Goal: Transaction & Acquisition: Obtain resource

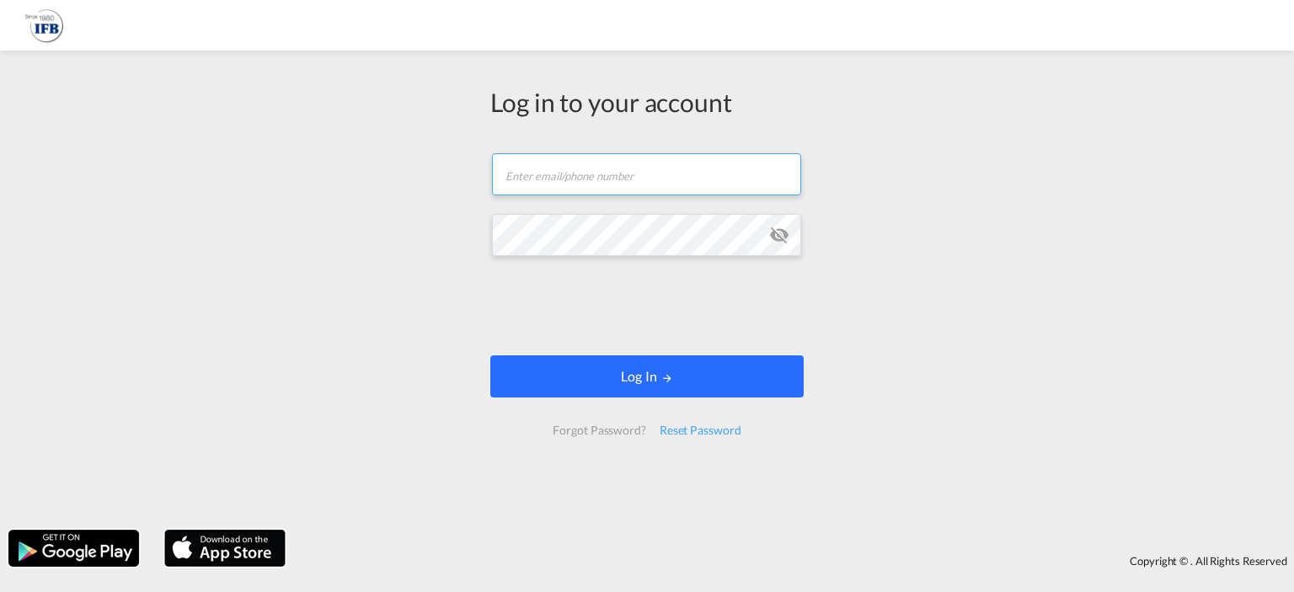
type input "[EMAIL_ADDRESS][DOMAIN_NAME]"
click at [596, 378] on button "Log In" at bounding box center [646, 376] width 313 height 42
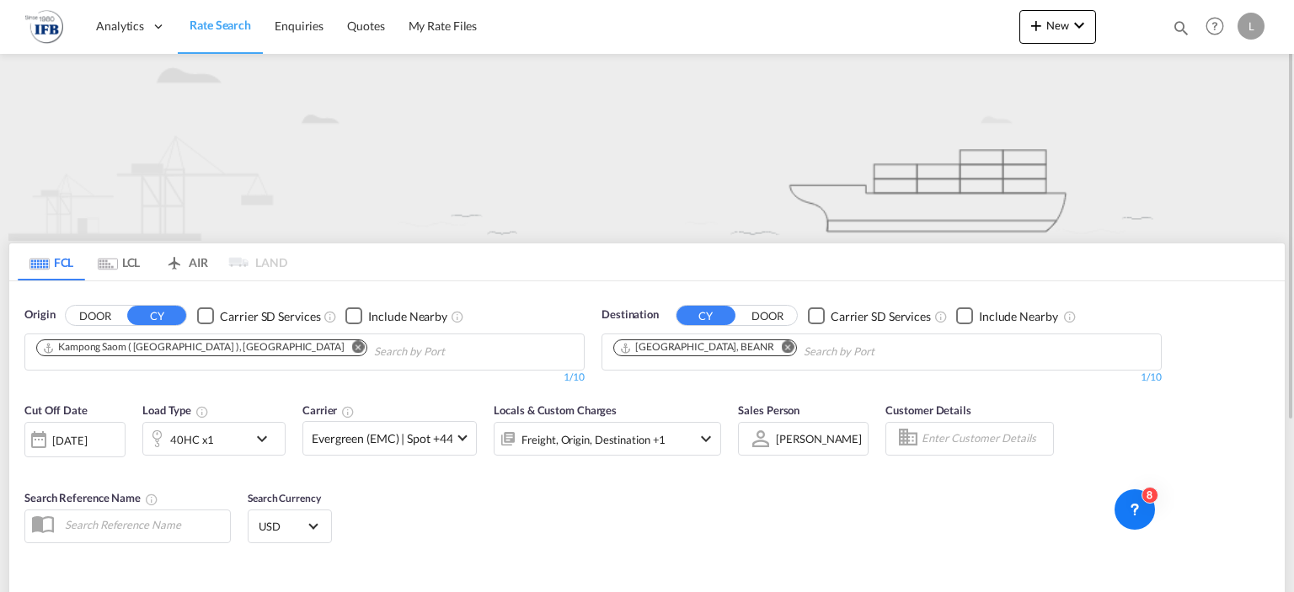
click at [259, 345] on md-chips-wrap "Kampong Saom ( [GEOGRAPHIC_DATA] ), [GEOGRAPHIC_DATA]" at bounding box center [287, 349] width 507 height 31
click at [352, 346] on md-icon "Remove" at bounding box center [358, 347] width 13 height 13
click at [249, 346] on md-chips at bounding box center [304, 351] width 558 height 35
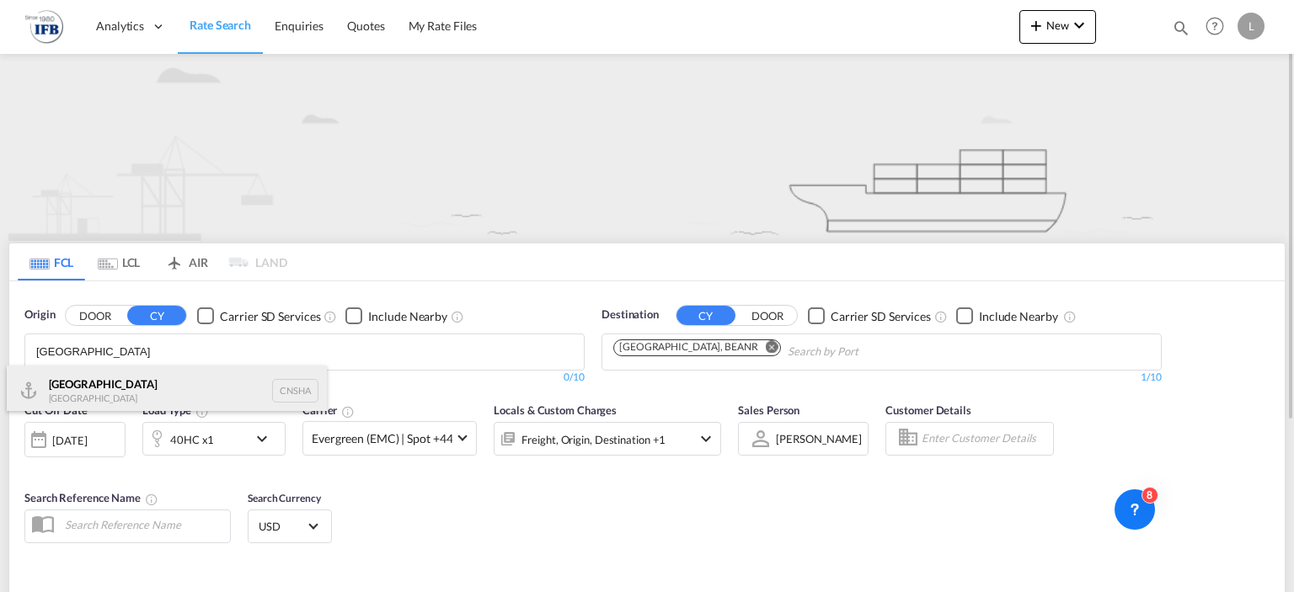
type input "[GEOGRAPHIC_DATA]"
click at [148, 390] on div "Shanghai [GEOGRAPHIC_DATA] CNSHA" at bounding box center [167, 391] width 320 height 51
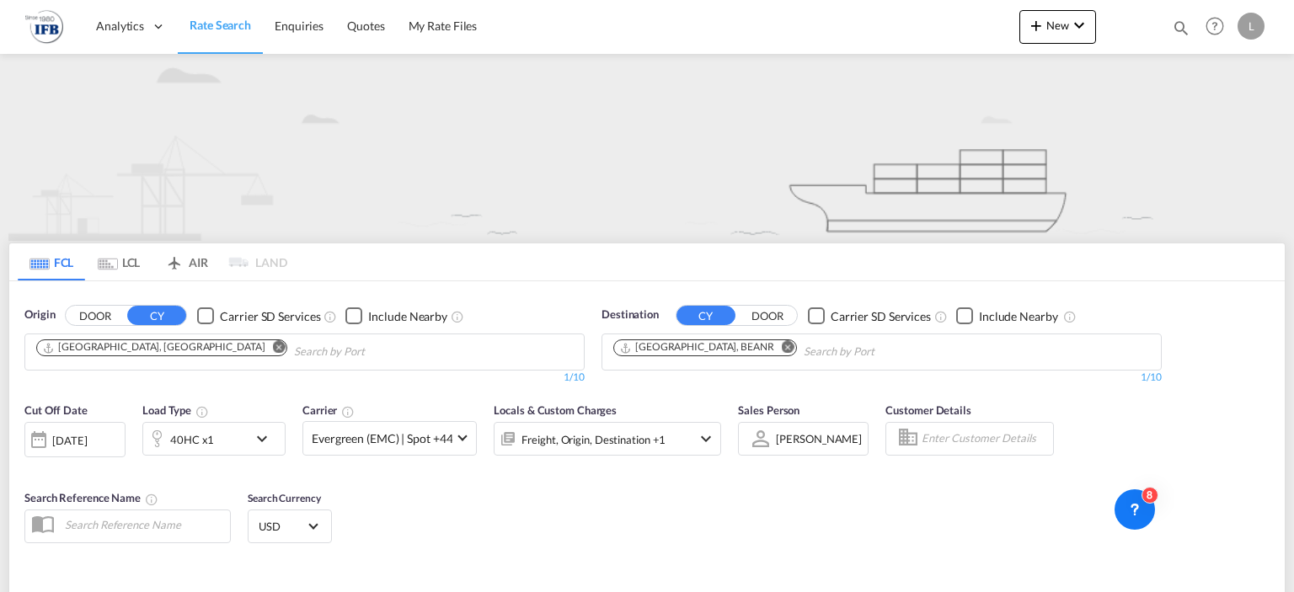
click at [782, 346] on md-icon "Remove" at bounding box center [788, 347] width 13 height 13
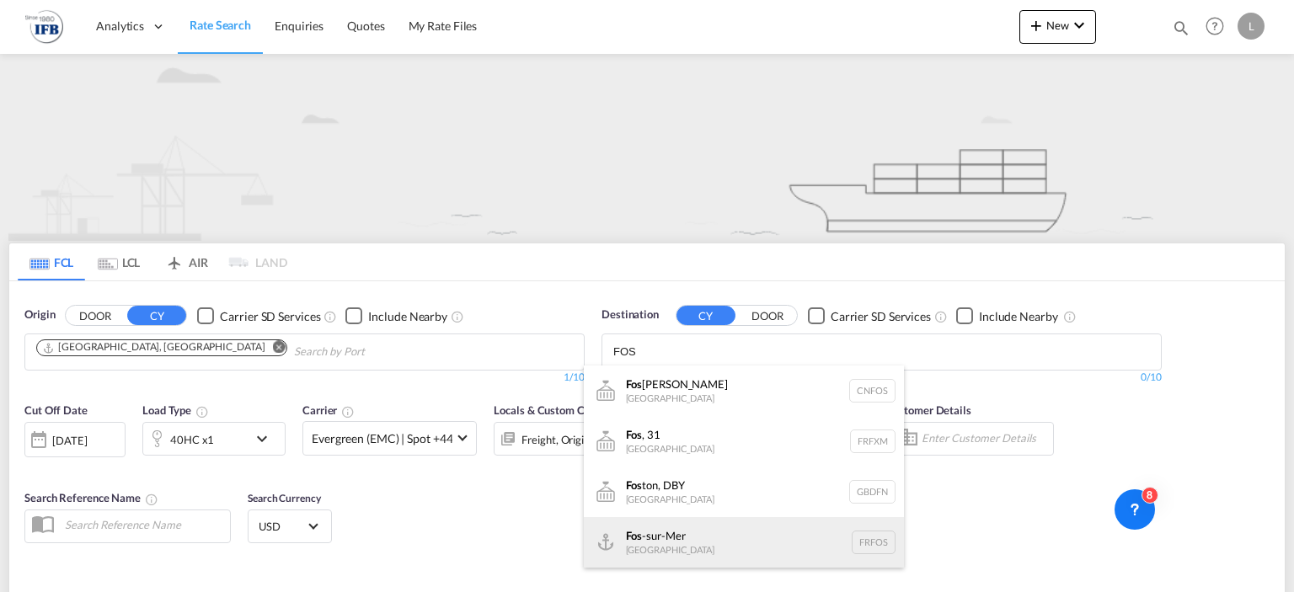
type input "FOS"
click at [684, 542] on div "Fos -sur-Mer [GEOGRAPHIC_DATA] [GEOGRAPHIC_DATA]" at bounding box center [744, 542] width 320 height 51
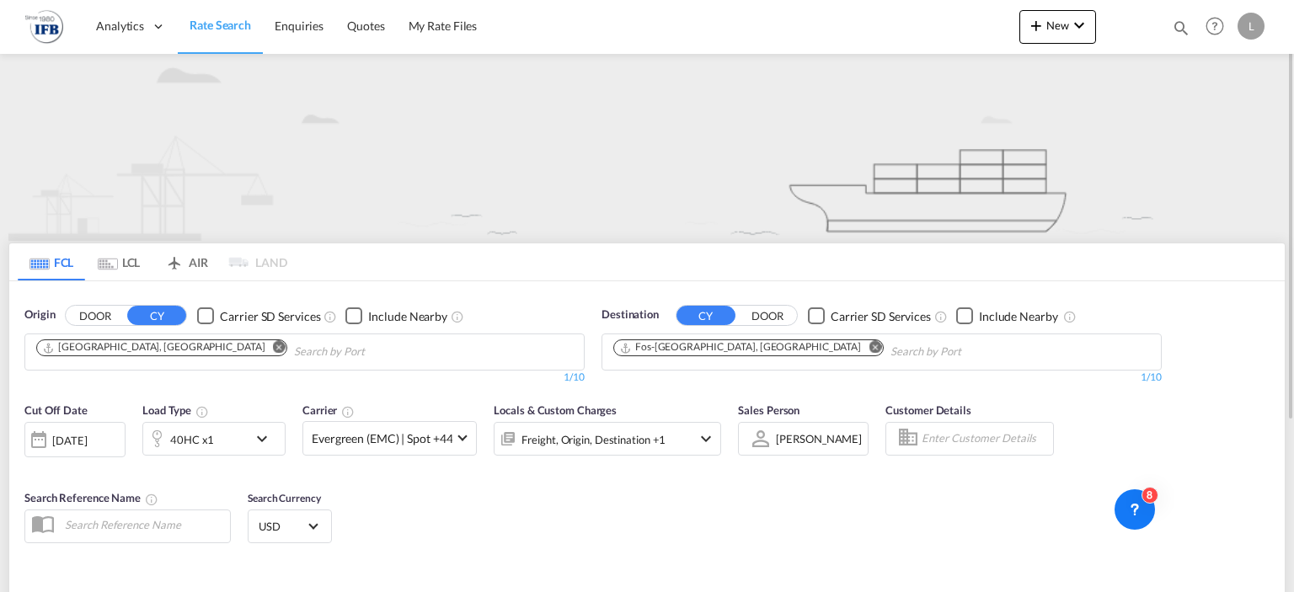
click at [83, 434] on div "[DATE]" at bounding box center [69, 440] width 35 height 15
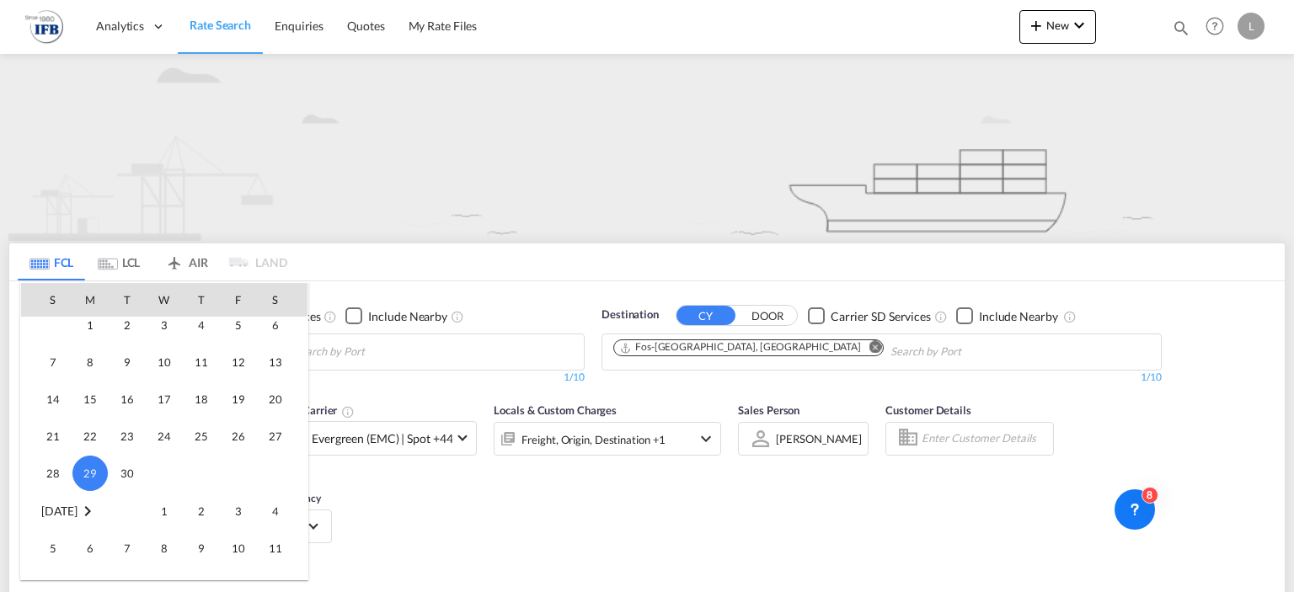
scroll to position [586, 0]
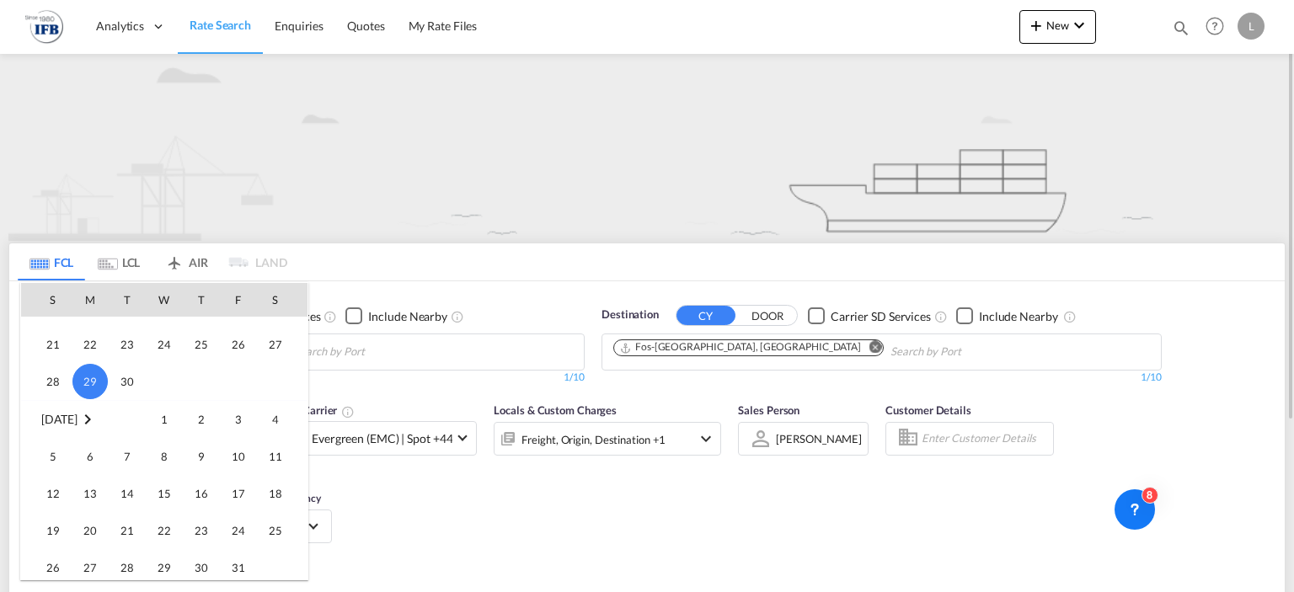
click at [157, 427] on span "1" at bounding box center [164, 420] width 34 height 34
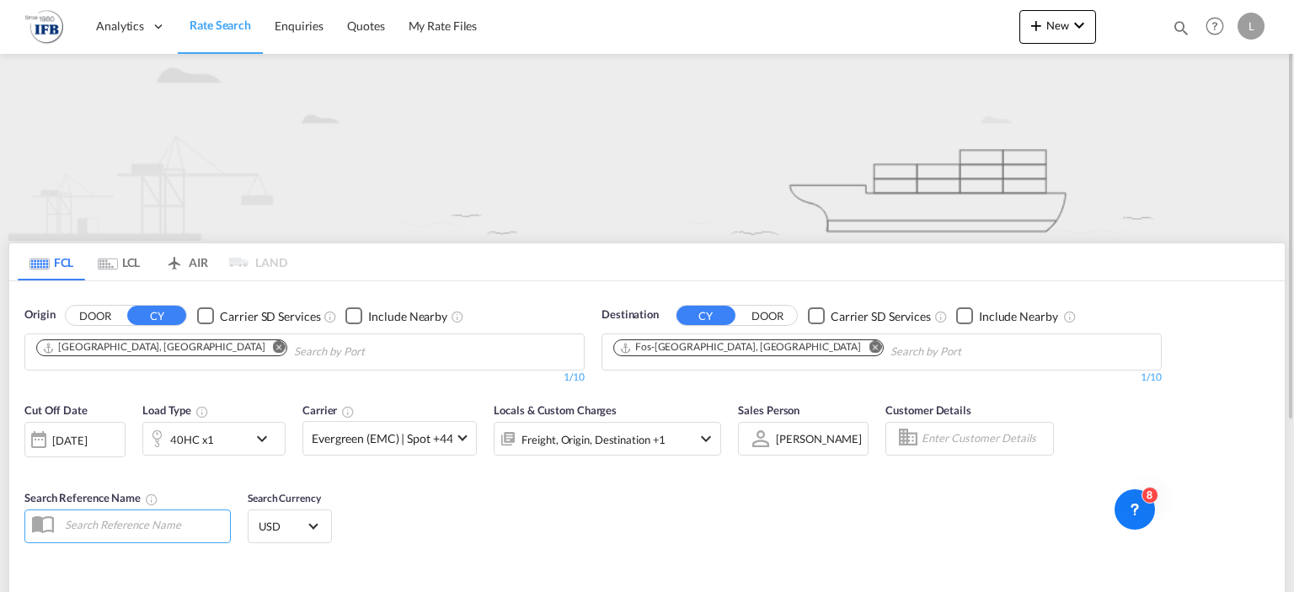
scroll to position [140, 0]
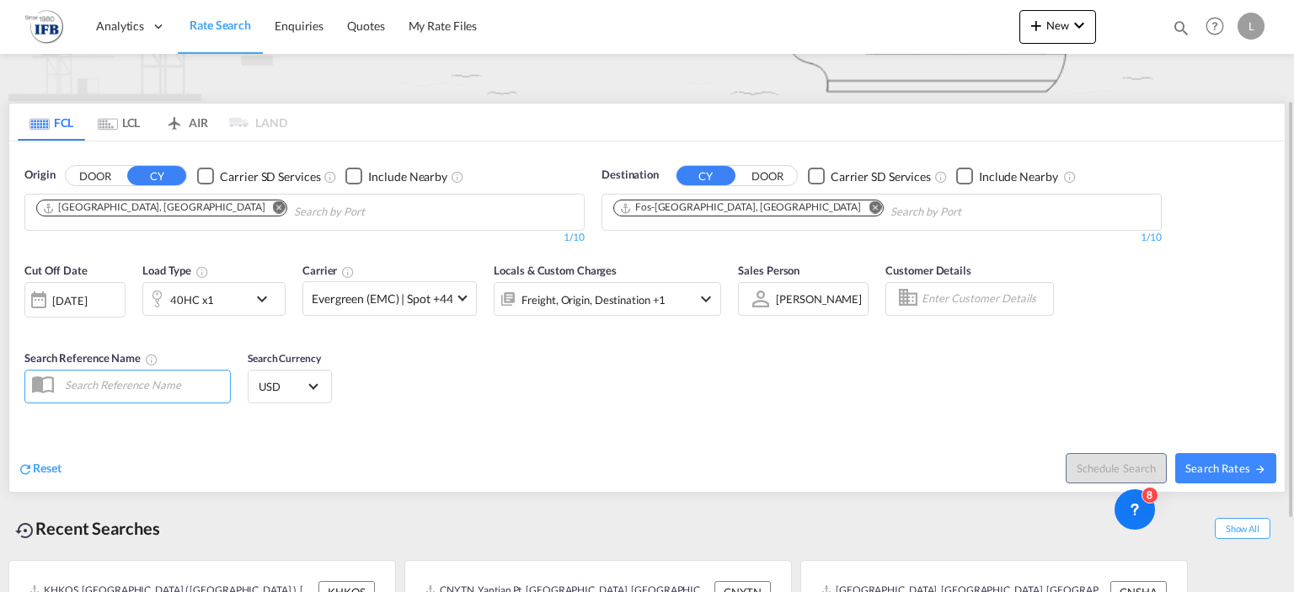
click at [57, 296] on div "[DATE]" at bounding box center [69, 300] width 35 height 15
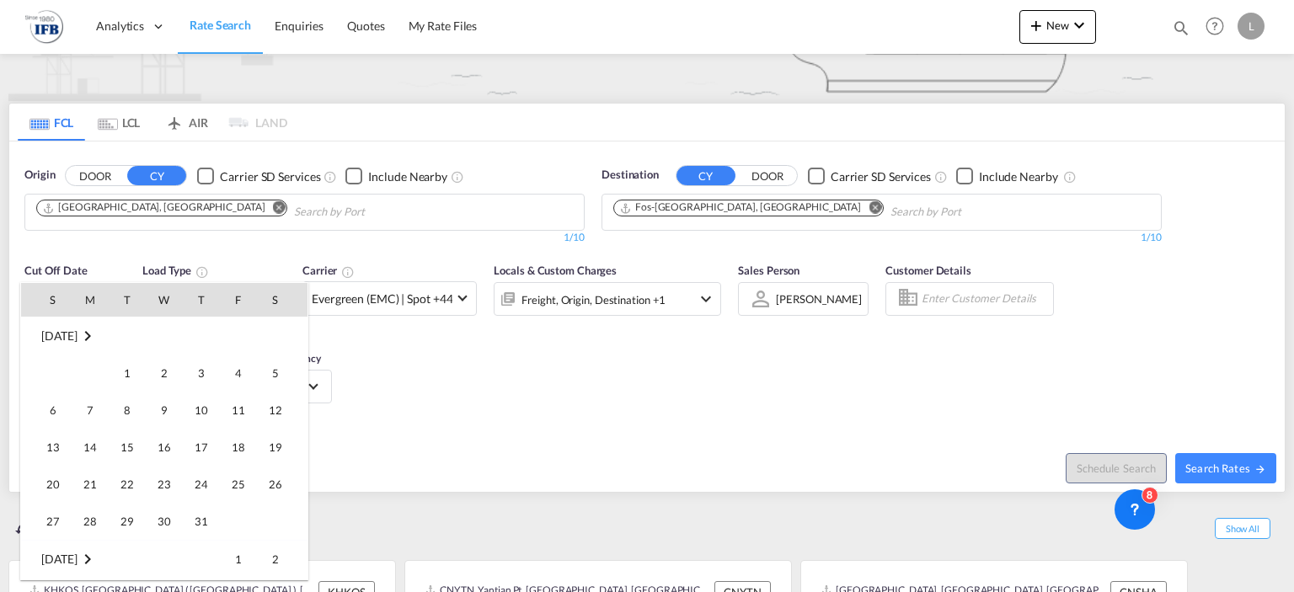
scroll to position [670, 0]
click at [1248, 307] on div at bounding box center [647, 296] width 1294 height 592
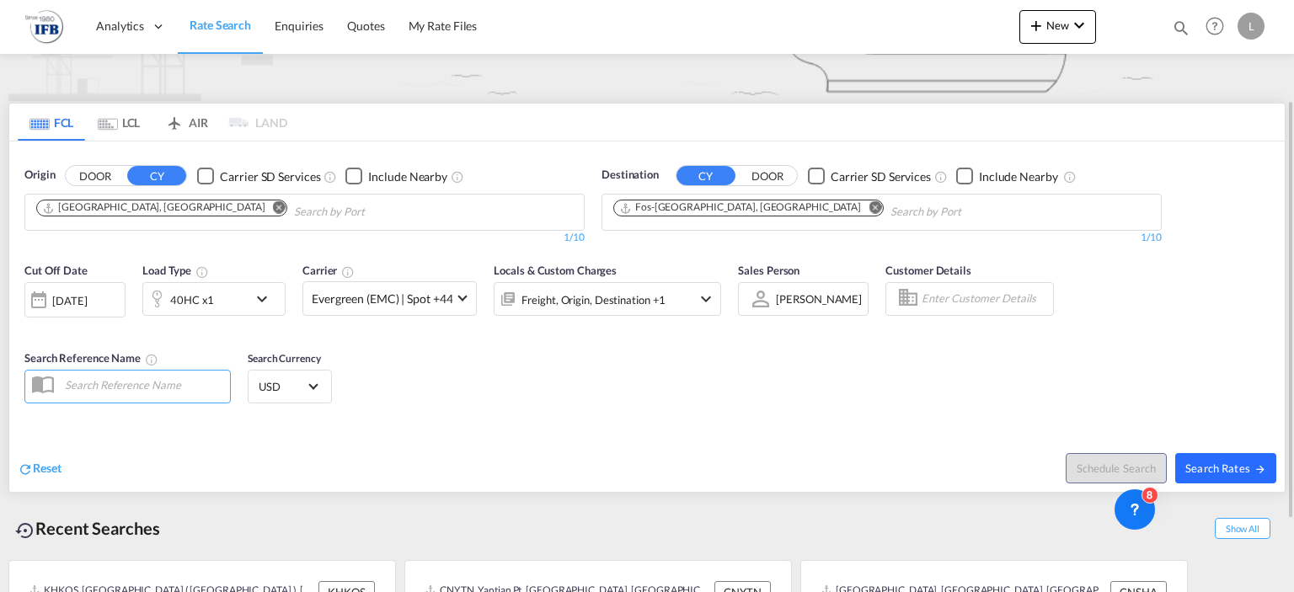
click at [1202, 474] on button "Search Rates" at bounding box center [1225, 468] width 101 height 30
type input "CNSHA to FRFOS / [DATE]"
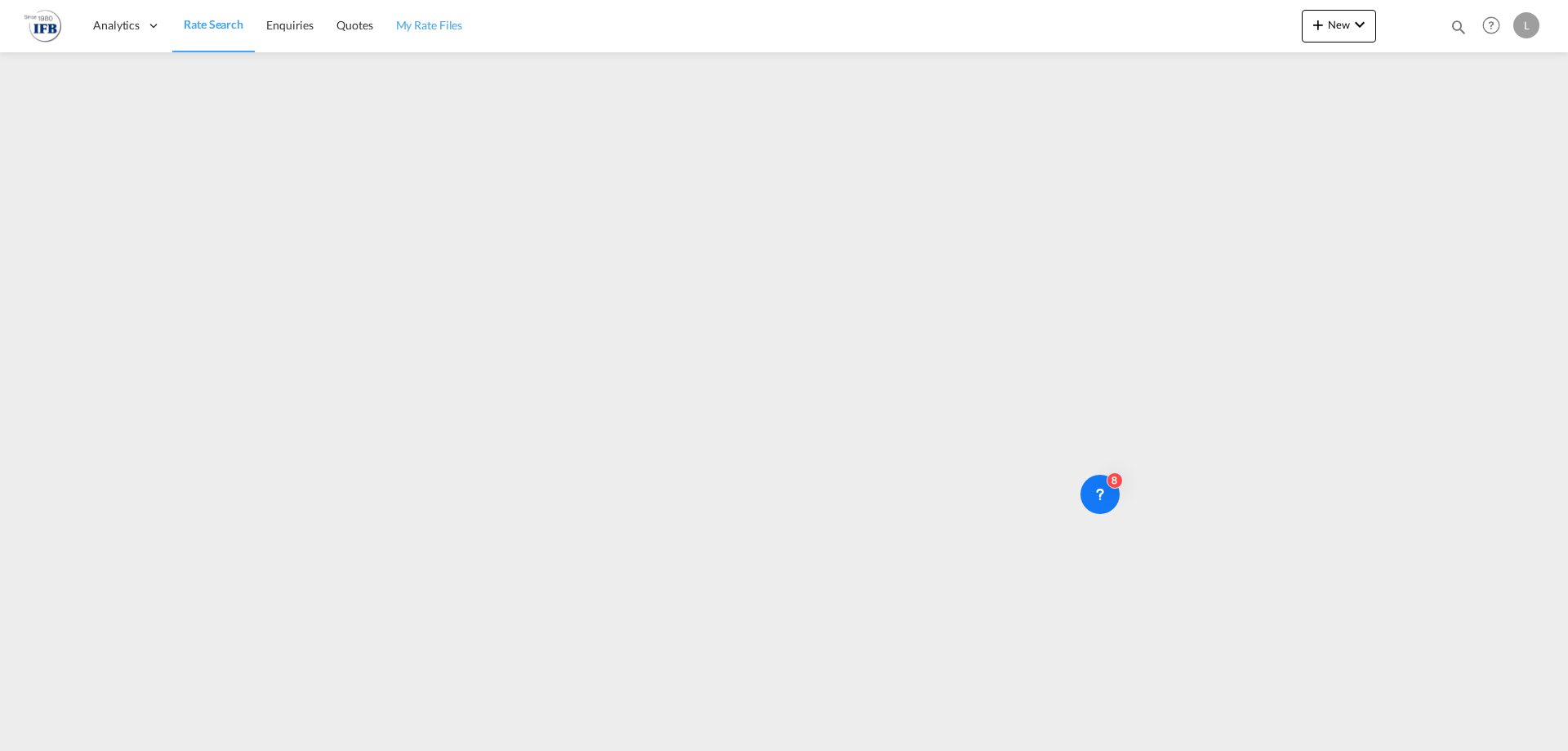
click at [426, 18] on span "My Rate Files" at bounding box center [430, 25] width 67 height 14
click at [1254, 26] on span "New" at bounding box center [1338, 24] width 61 height 13
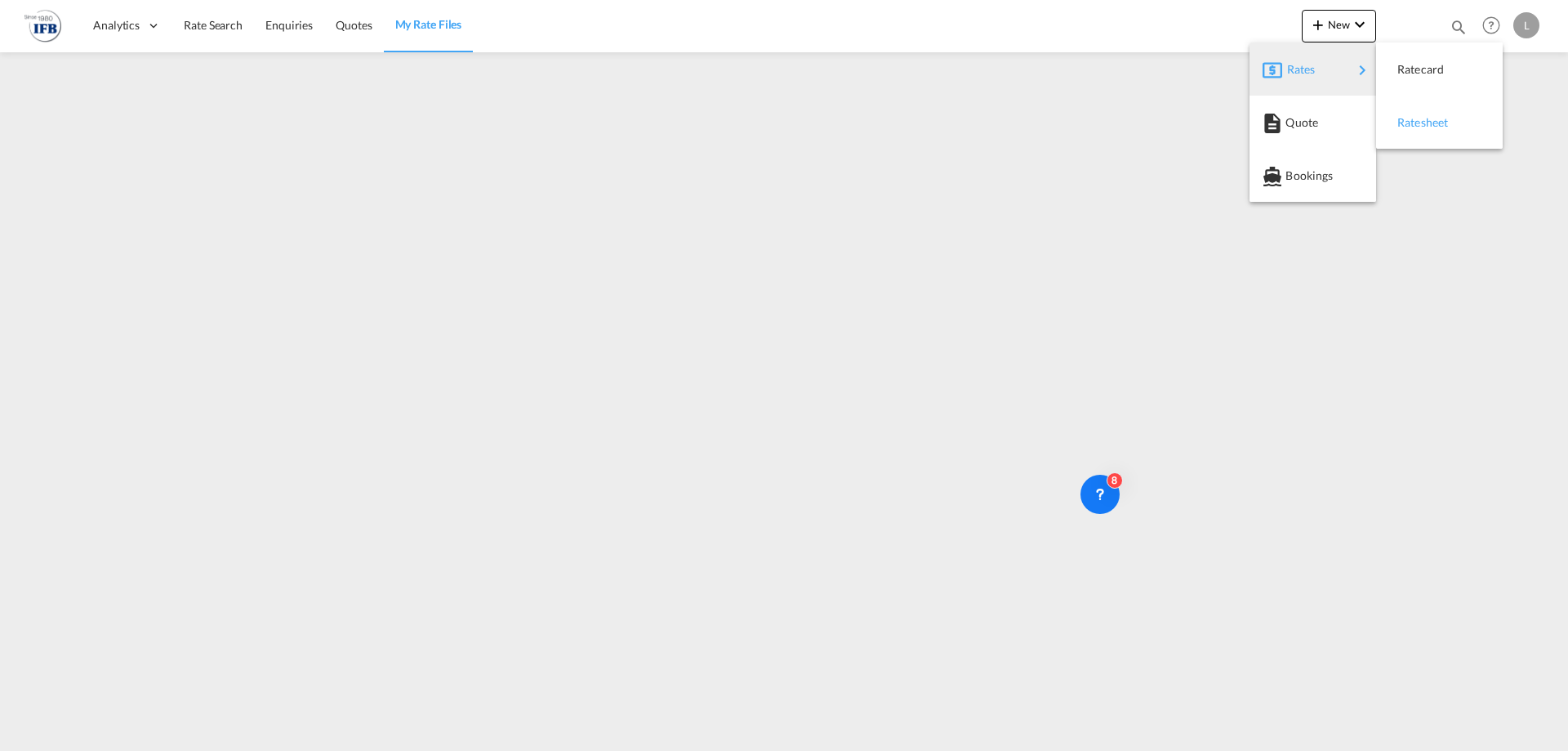
click at [1254, 122] on span "Ratesheet" at bounding box center [1406, 123] width 18 height 33
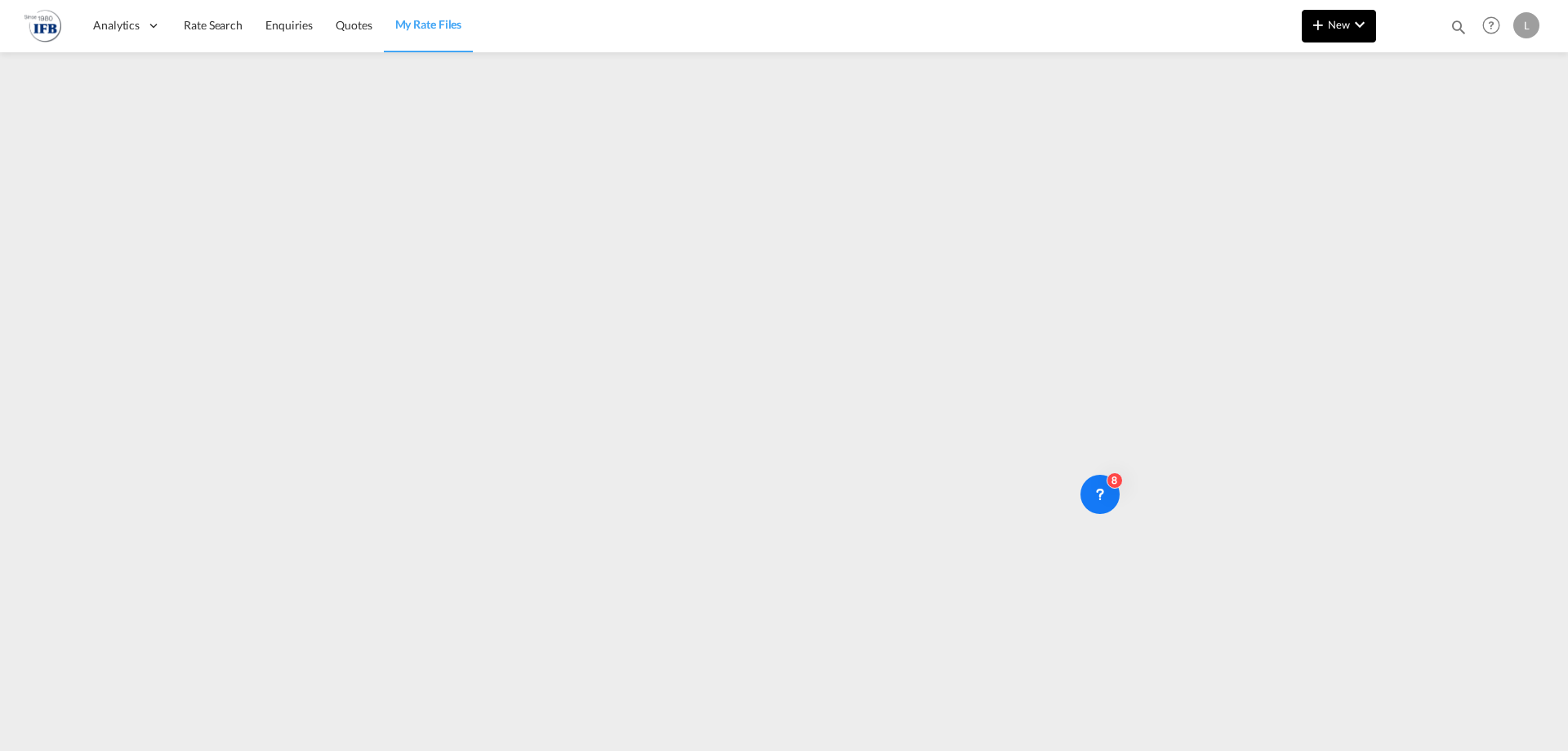
click at [1254, 22] on span "New" at bounding box center [1338, 24] width 61 height 13
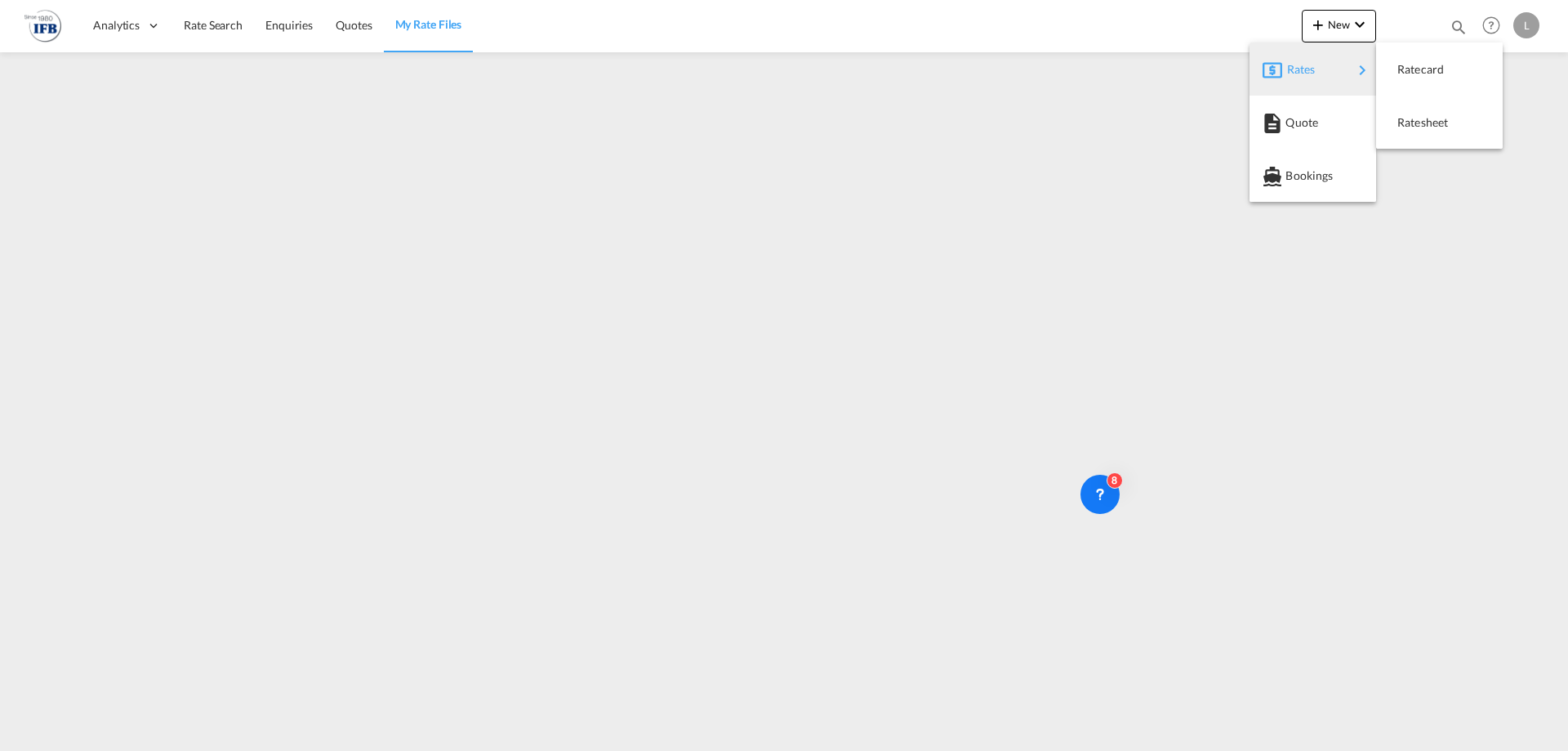
click at [1254, 75] on span "Rates" at bounding box center [1297, 70] width 19 height 33
click at [1254, 122] on span "Ratesheet" at bounding box center [1406, 123] width 18 height 33
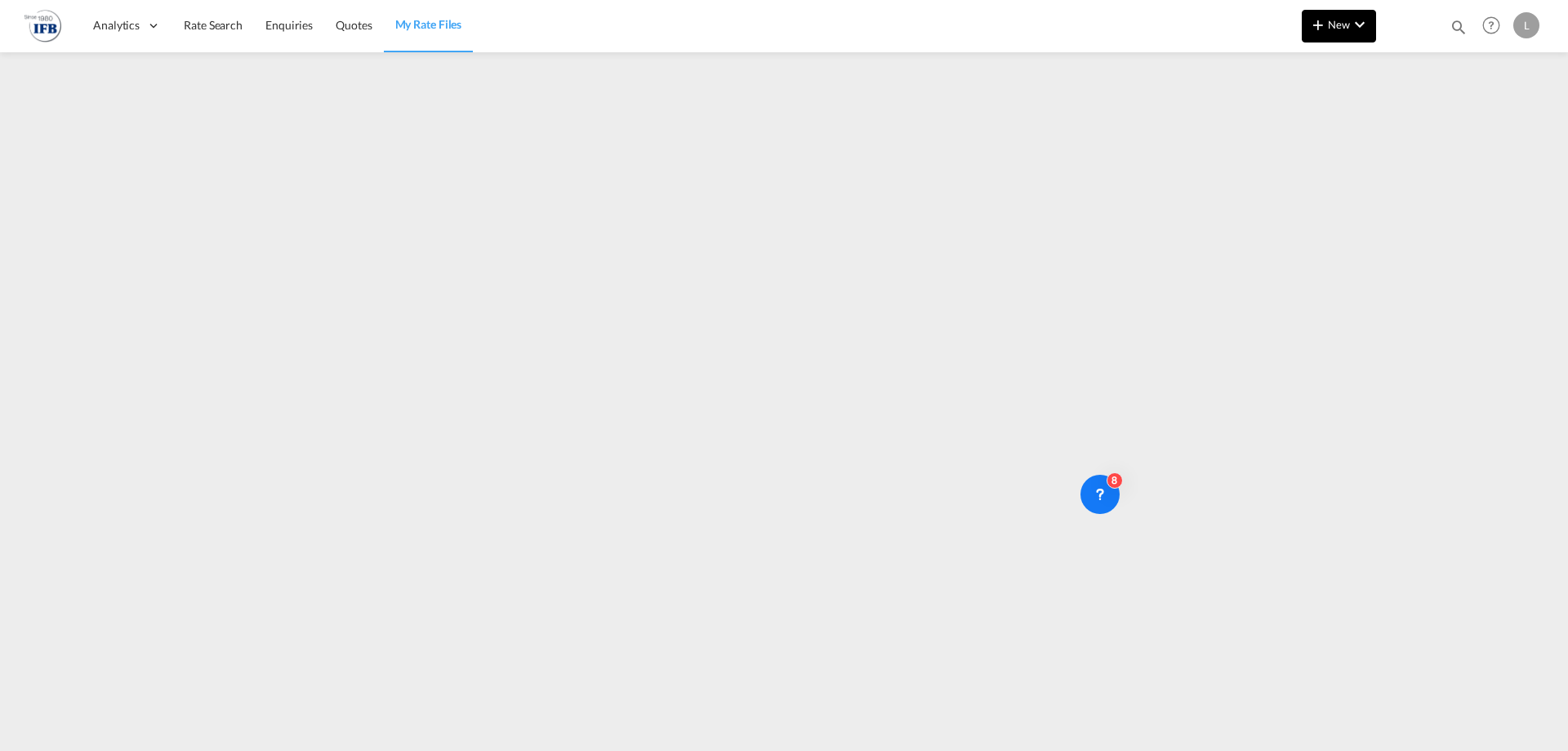
click at [1254, 34] on button "New" at bounding box center [1339, 26] width 75 height 33
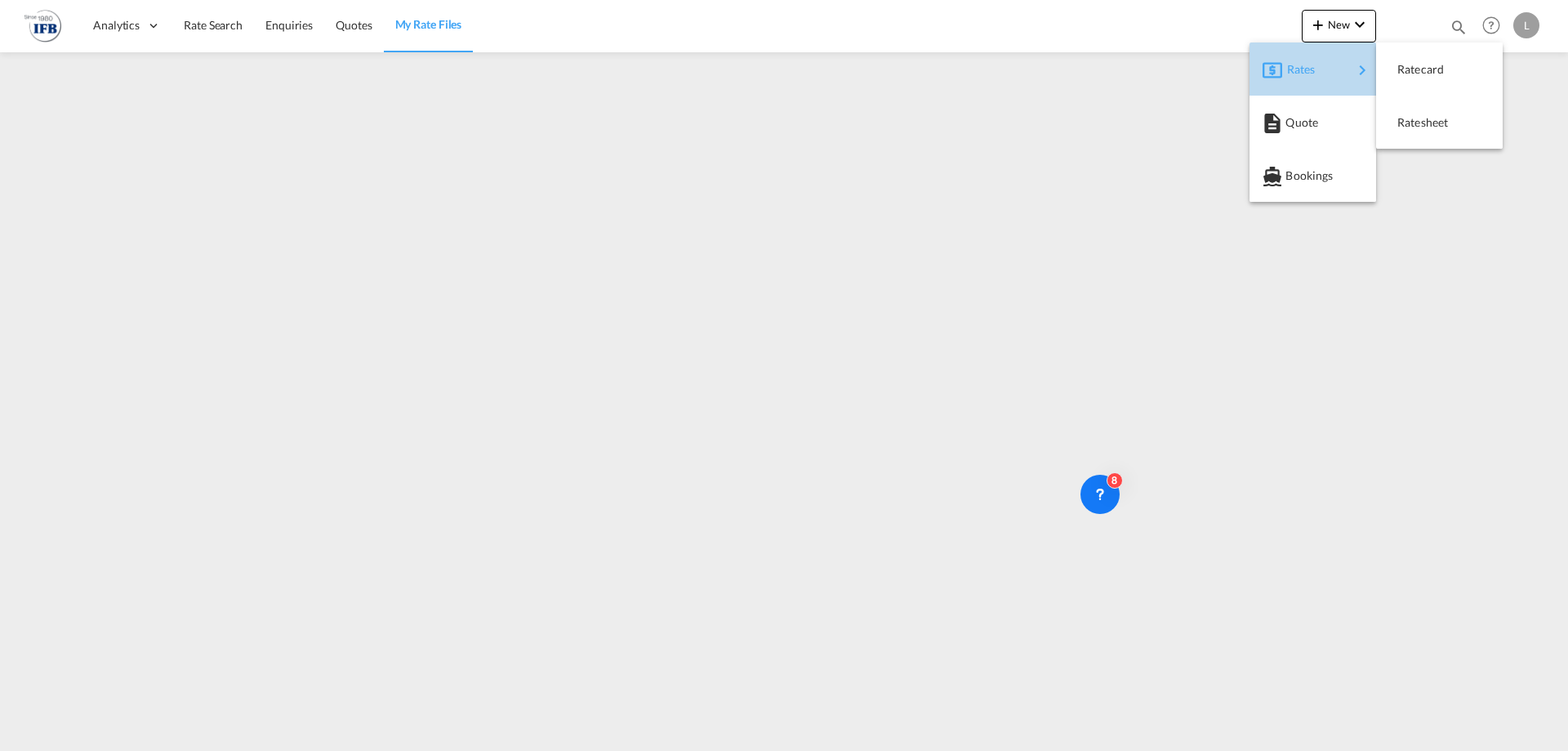
click at [1254, 65] on div "Rates" at bounding box center [1320, 70] width 65 height 41
click at [1254, 114] on span "Ratesheet" at bounding box center [1406, 123] width 18 height 33
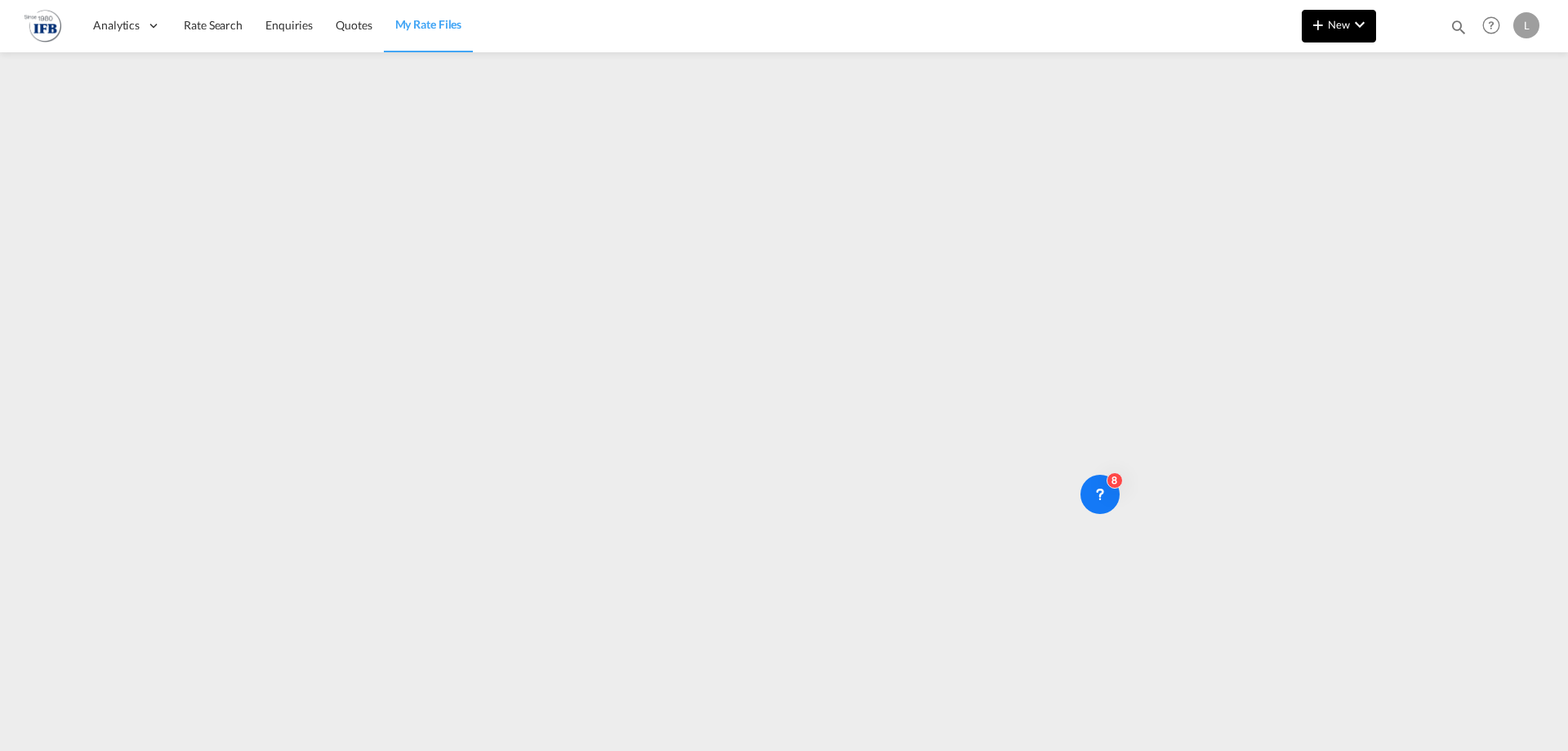
click at [1254, 26] on span "New" at bounding box center [1338, 24] width 61 height 13
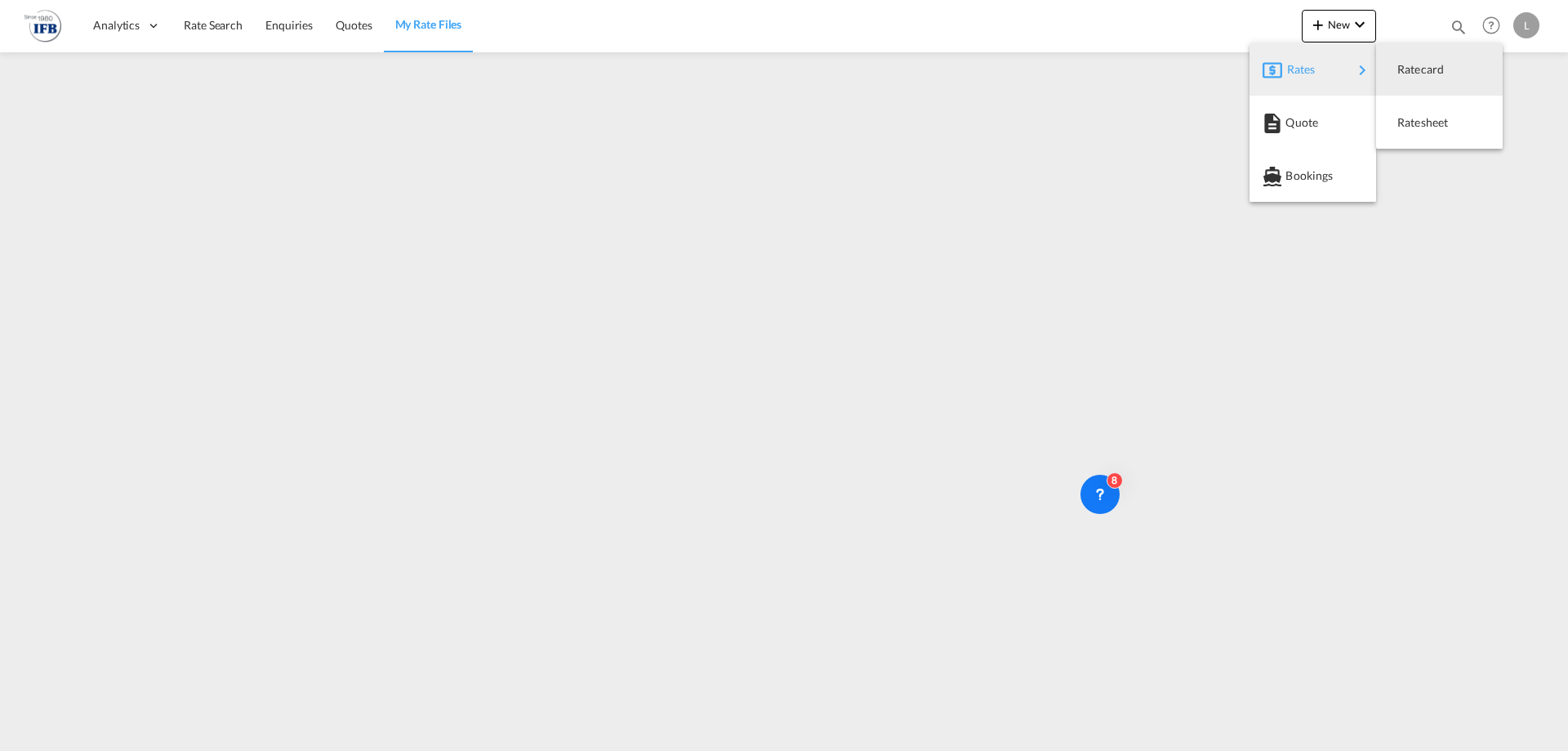
click at [1254, 74] on div "Rates" at bounding box center [1320, 70] width 65 height 41
click at [1254, 109] on button "Ratesheet" at bounding box center [1439, 122] width 127 height 53
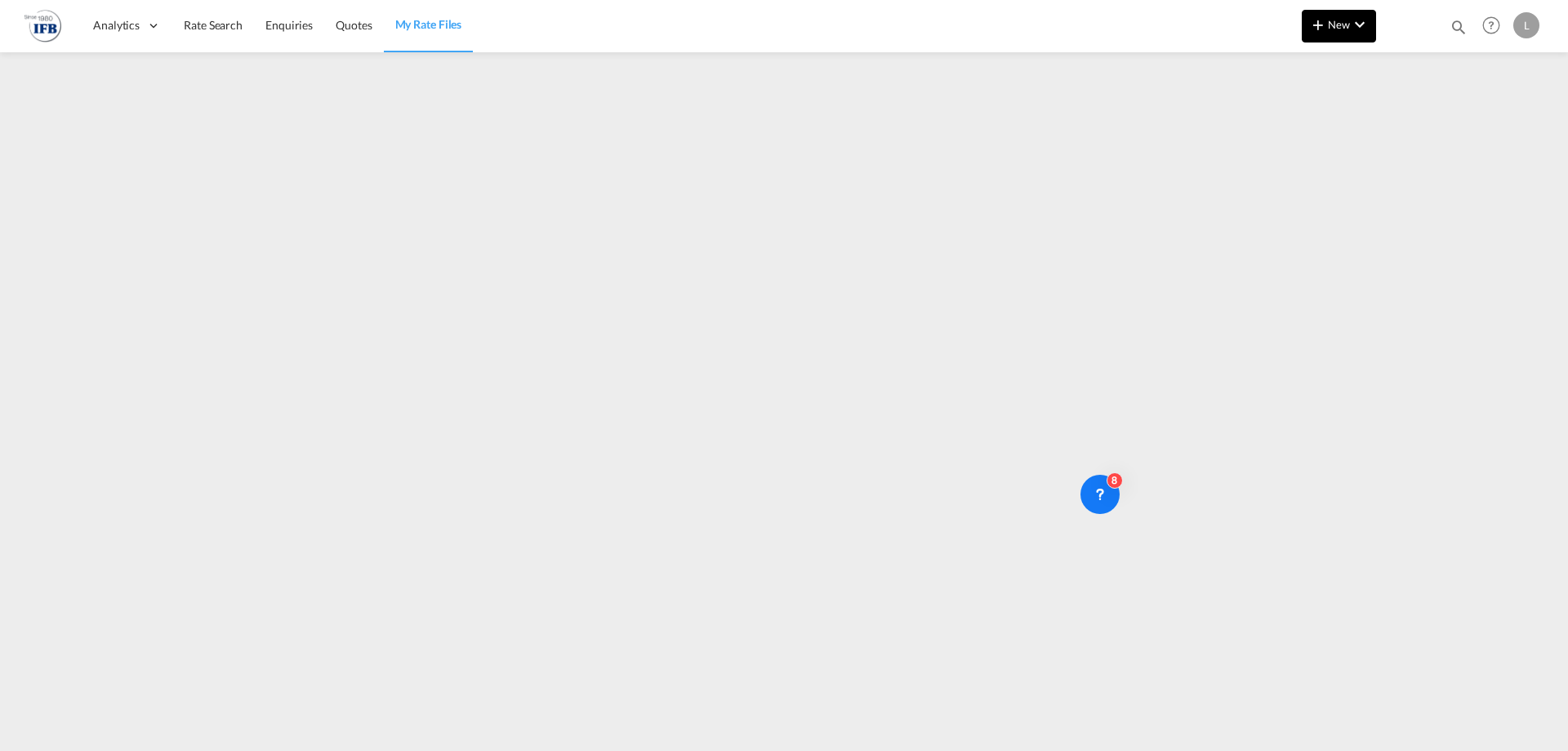
click at [1254, 28] on md-icon "icon-chevron-down" at bounding box center [1360, 24] width 19 height 19
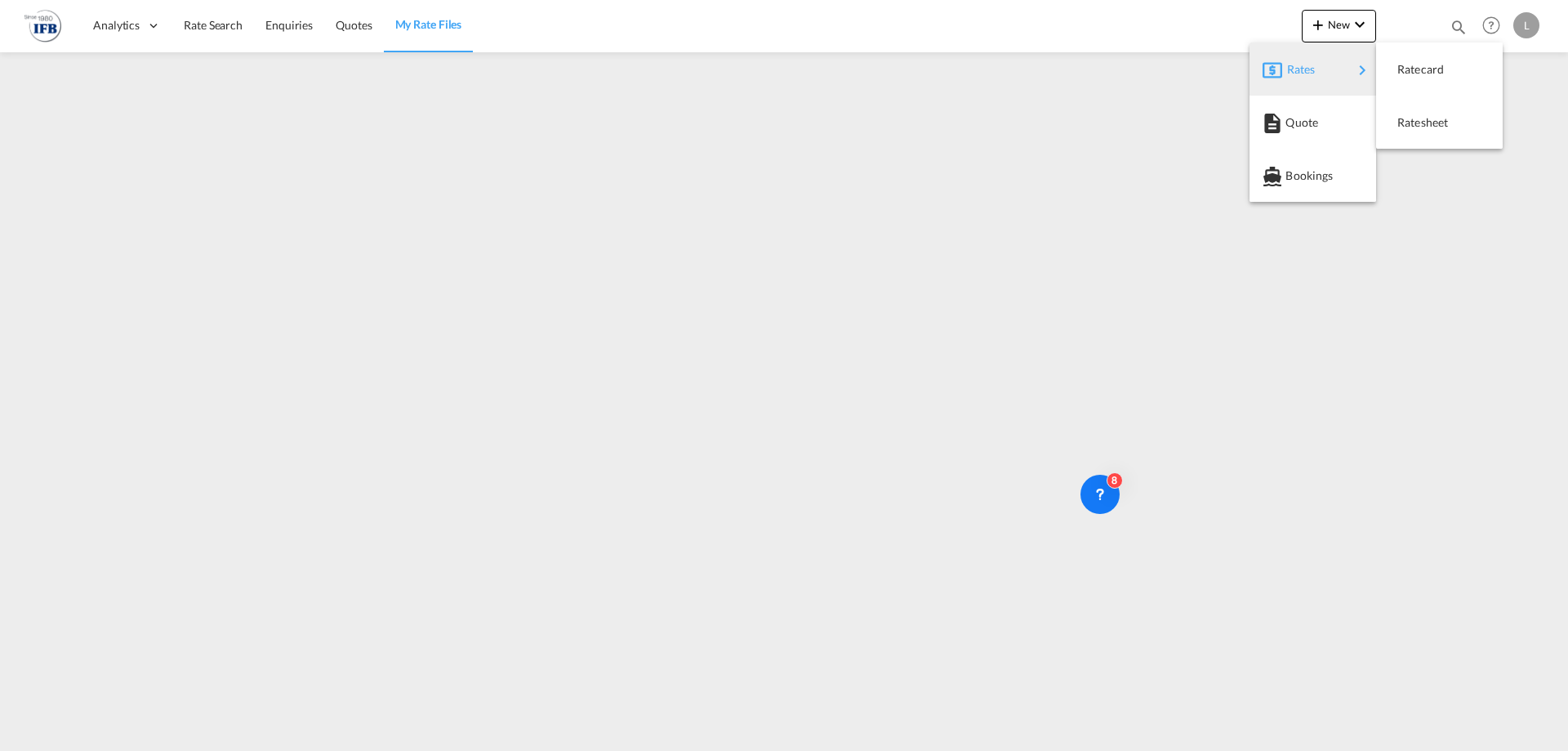
click at [1254, 63] on div "Rates" at bounding box center [1320, 70] width 65 height 41
click at [1254, 112] on span "Ratesheet" at bounding box center [1406, 123] width 18 height 33
